Goal: Check status: Check status

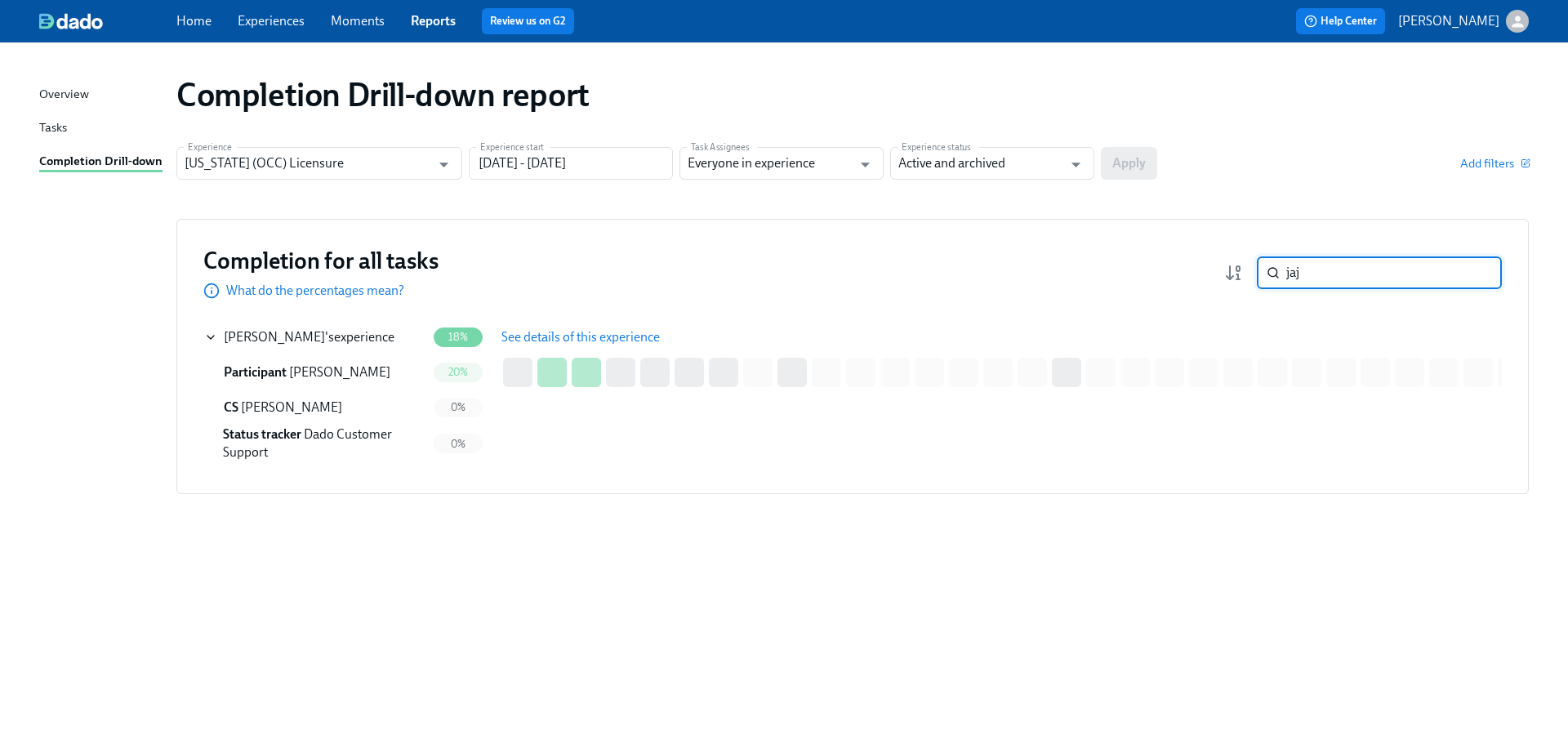
drag, startPoint x: 1321, startPoint y: 281, endPoint x: 1264, endPoint y: 273, distance: 57.6
click at [1264, 273] on div "jaj ​" at bounding box center [1380, 273] width 245 height 32
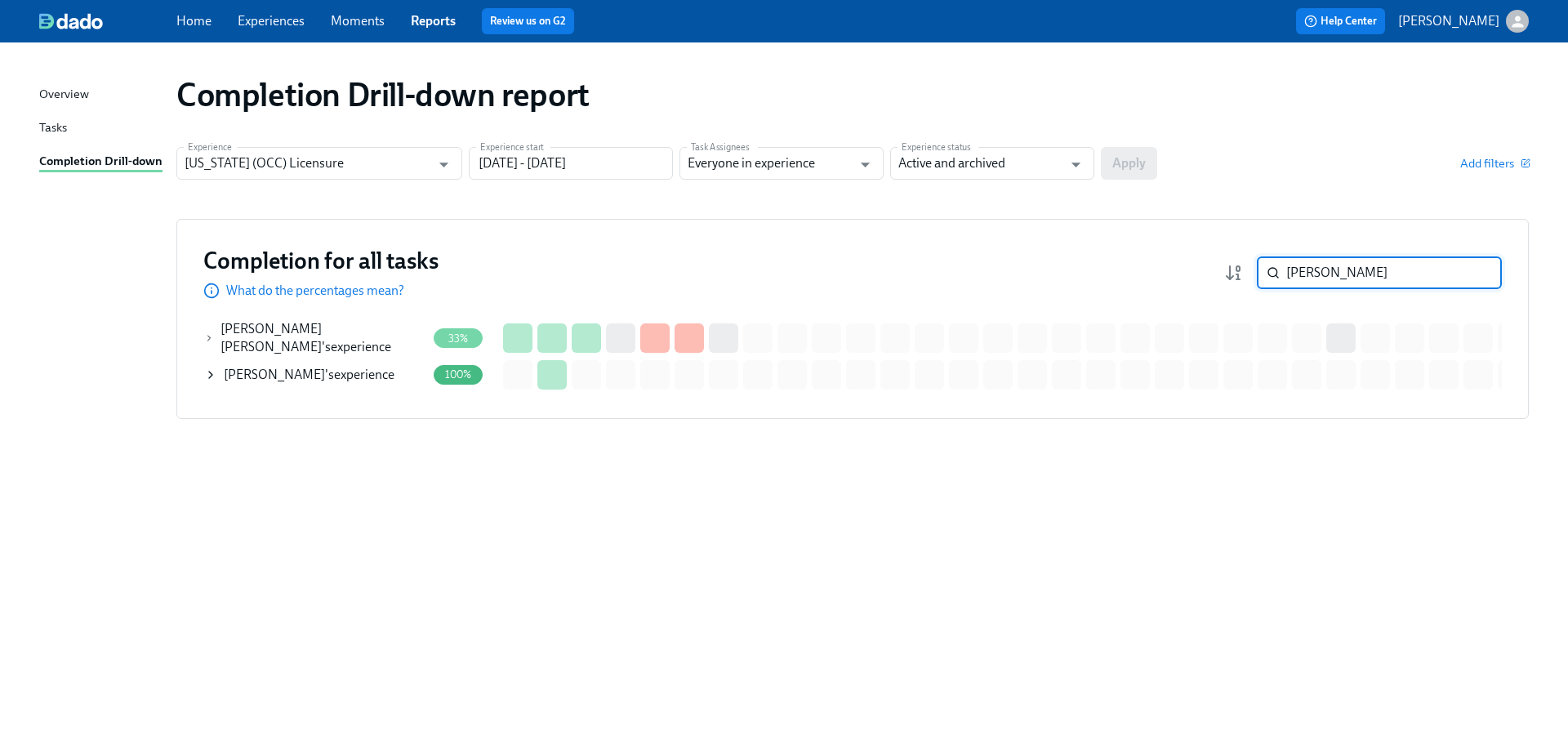
type input "[PERSON_NAME]"
click at [347, 380] on div "[PERSON_NAME] 's experience" at bounding box center [315, 375] width 223 height 32
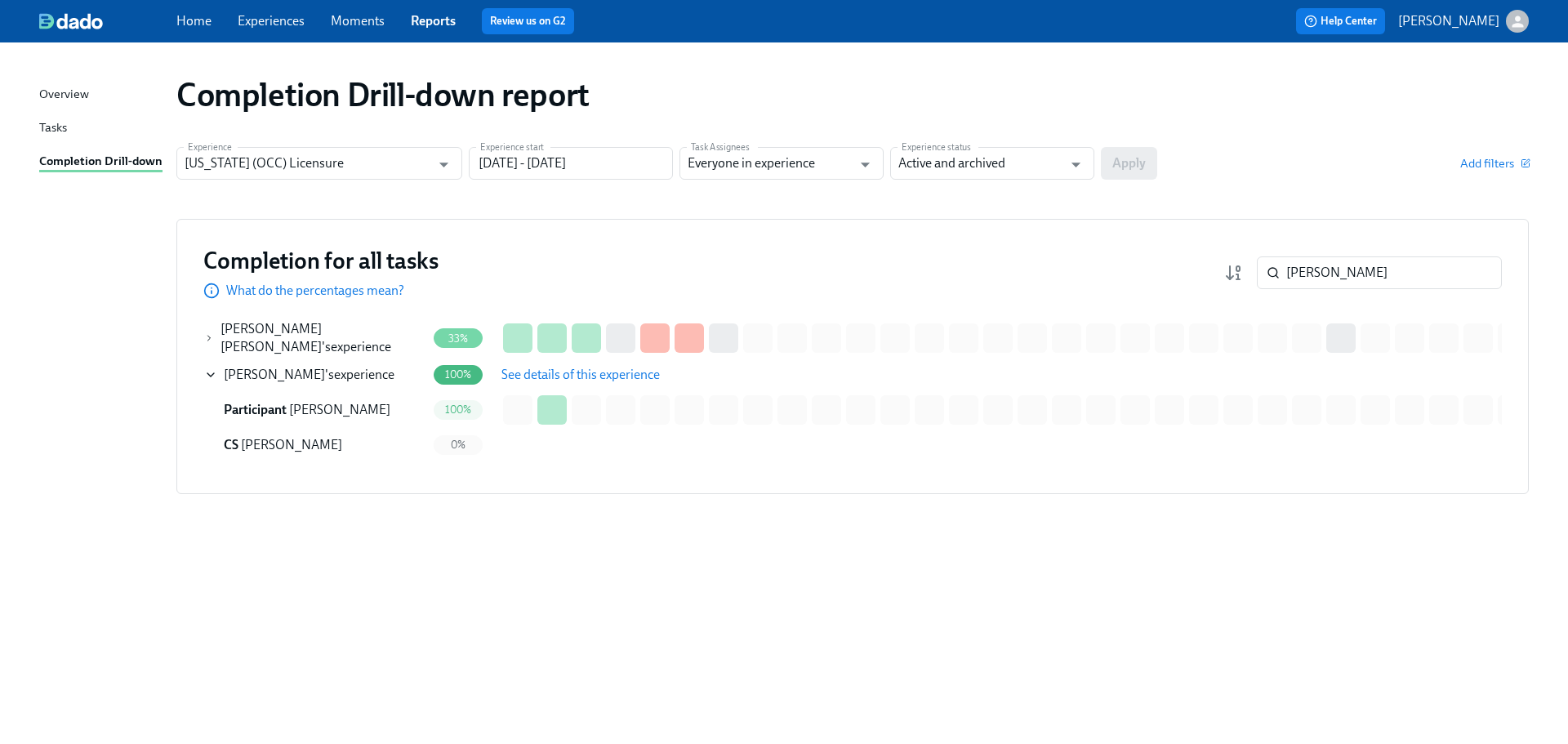
drag, startPoint x: 564, startPoint y: 374, endPoint x: 593, endPoint y: 377, distance: 29.2
click at [564, 374] on span "See details of this experience" at bounding box center [580, 375] width 159 height 17
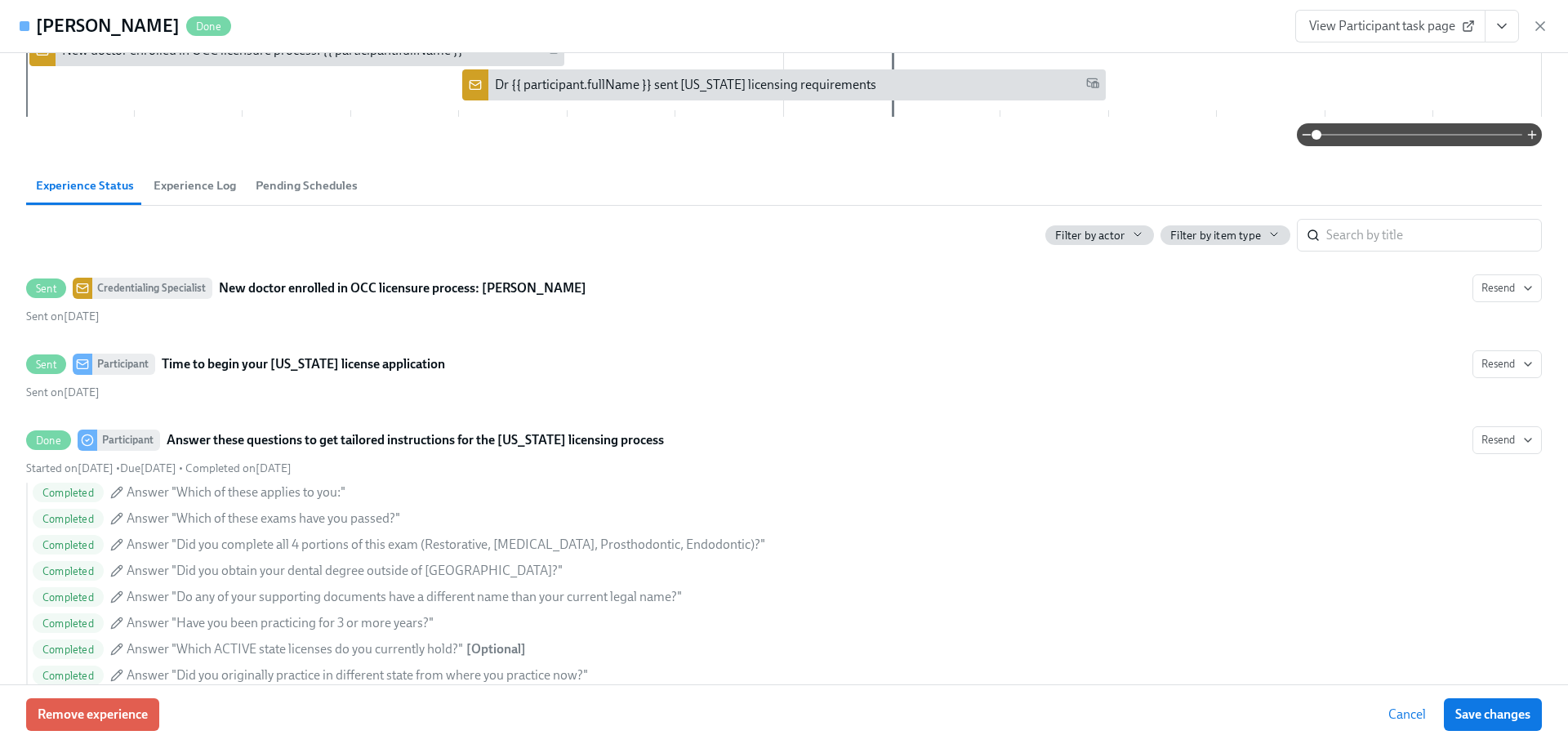
scroll to position [82, 0]
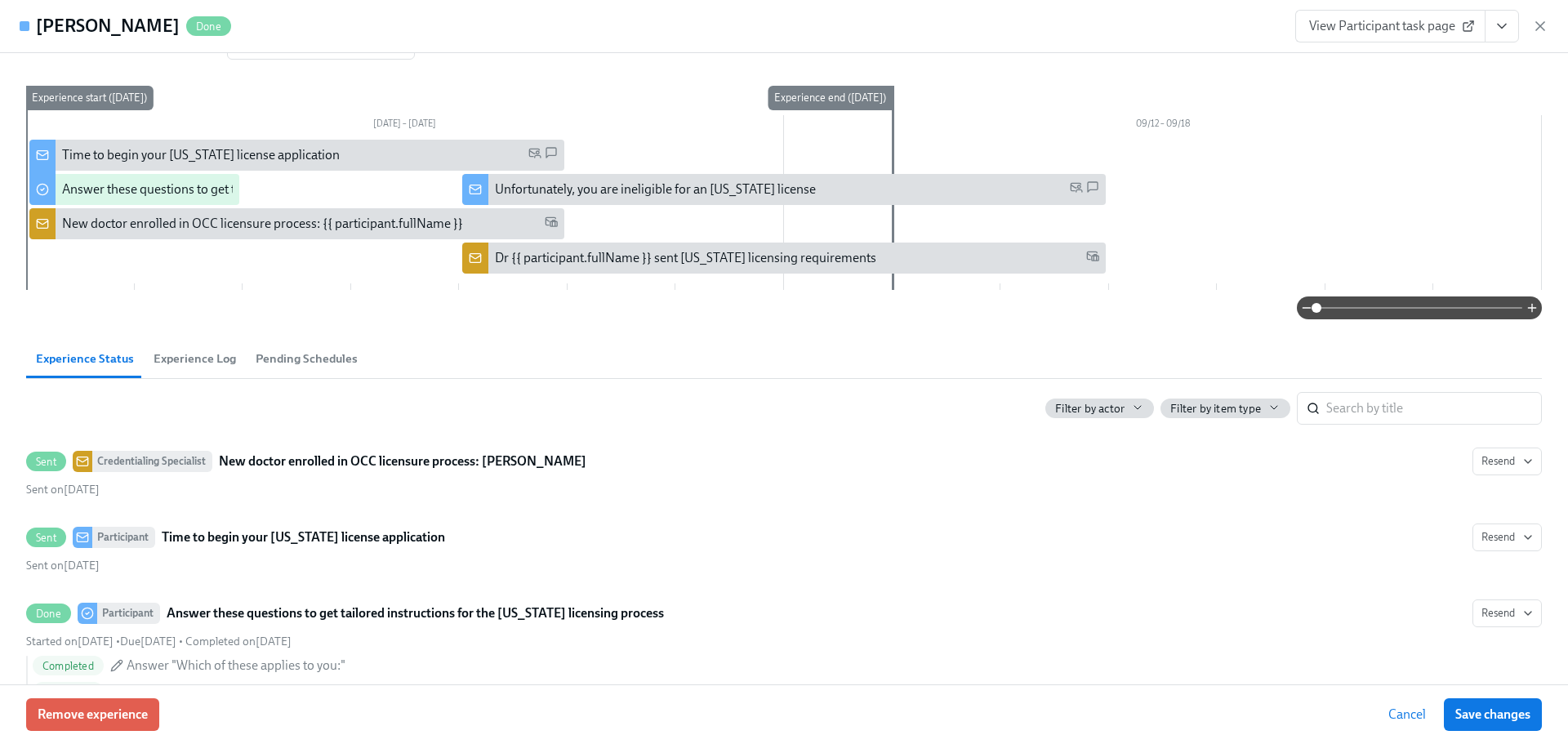
click at [1325, 27] on span "View Participant task page" at bounding box center [1390, 26] width 162 height 17
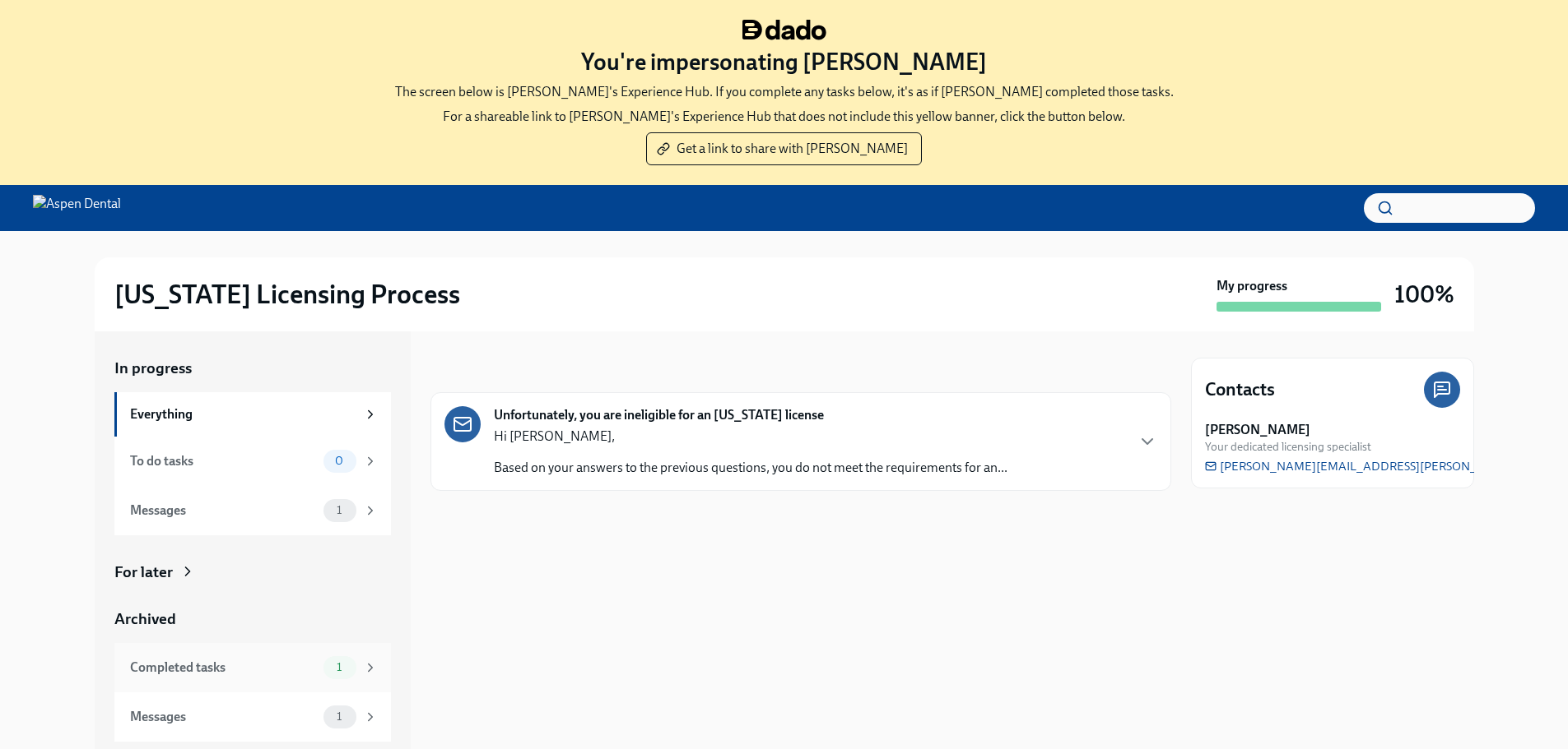
click at [260, 657] on div "Completed tasks 1" at bounding box center [253, 668] width 248 height 23
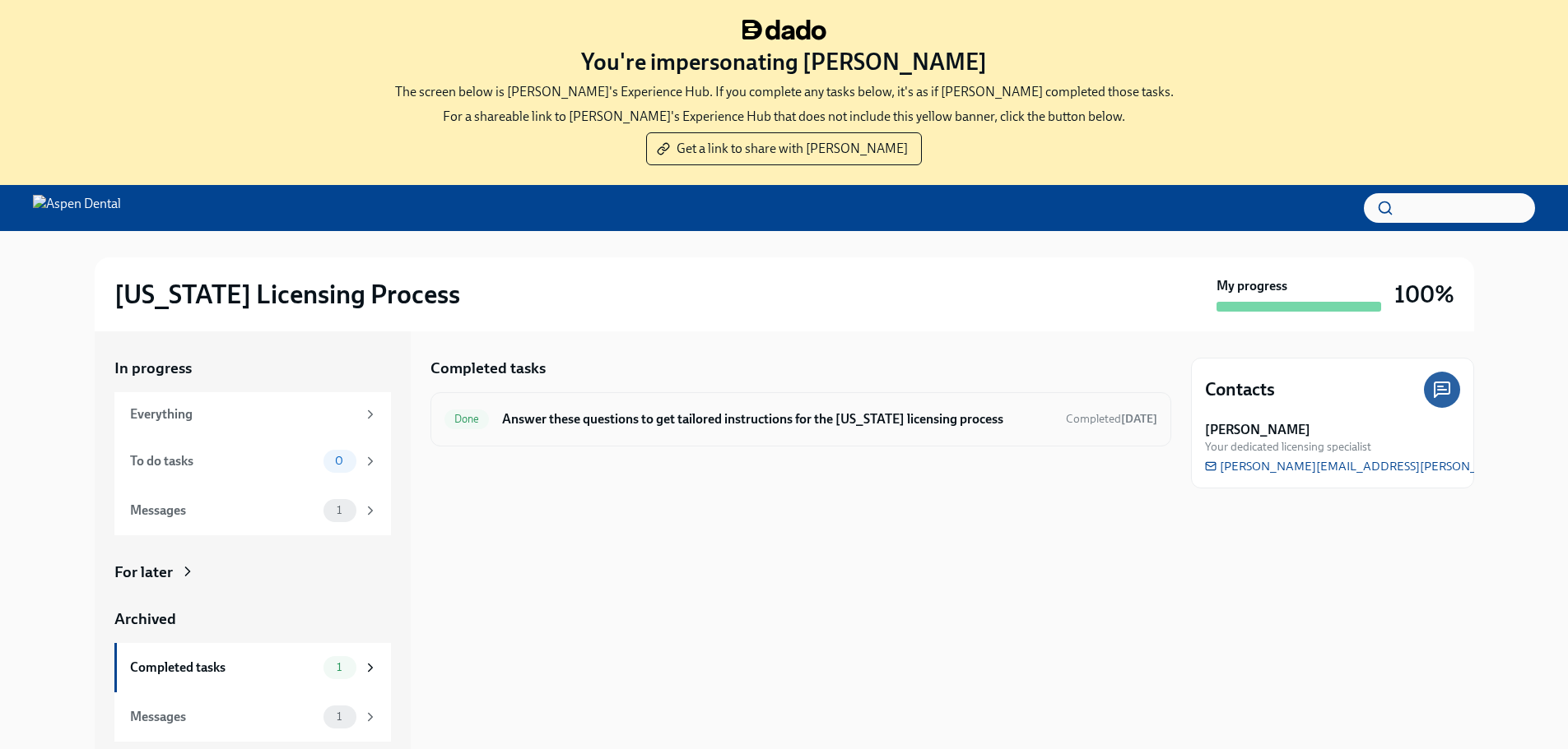
click at [689, 433] on div "Done Answer these questions to get tailored instructions for the Illinois licen…" at bounding box center [801, 419] width 741 height 54
click at [796, 414] on h6 "Answer these questions to get tailored instructions for the [US_STATE] licensin…" at bounding box center [777, 419] width 549 height 18
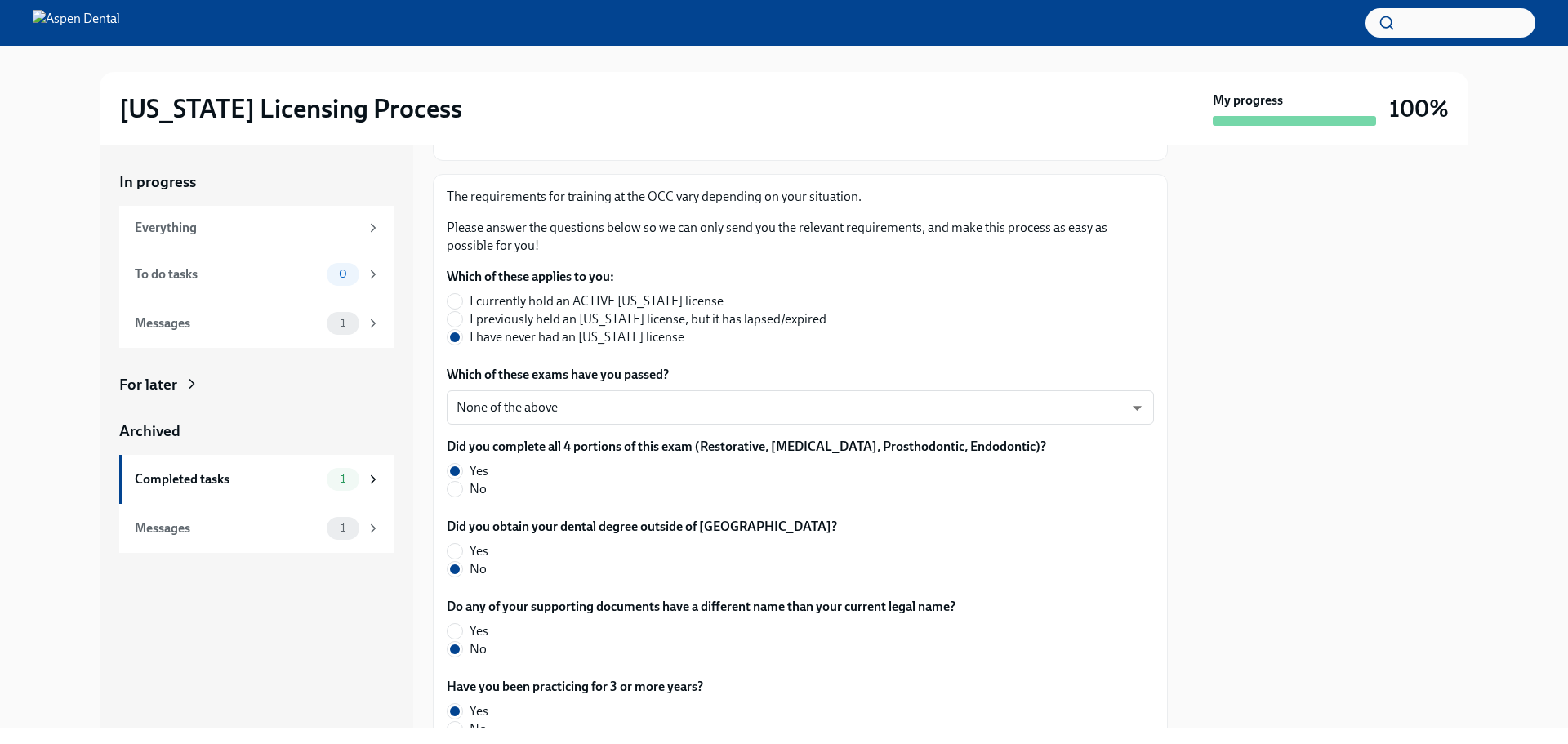
scroll to position [163, 0]
